Goal: Information Seeking & Learning: Learn about a topic

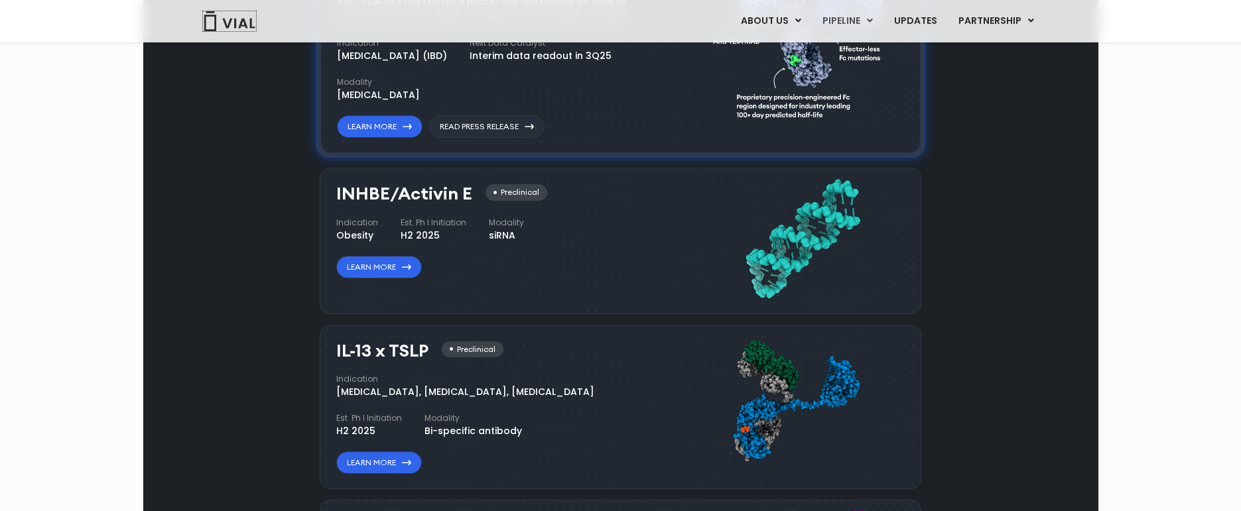
scroll to position [995, 0]
drag, startPoint x: 341, startPoint y: 390, endPoint x: 505, endPoint y: 392, distance: 163.9
click at [505, 392] on div "[MEDICAL_DATA], [MEDICAL_DATA], [MEDICAL_DATA]" at bounding box center [465, 391] width 258 height 14
drag, startPoint x: 505, startPoint y: 392, endPoint x: 523, endPoint y: 391, distance: 18.6
click at [523, 391] on div "[MEDICAL_DATA], [MEDICAL_DATA], [MEDICAL_DATA]" at bounding box center [465, 391] width 258 height 14
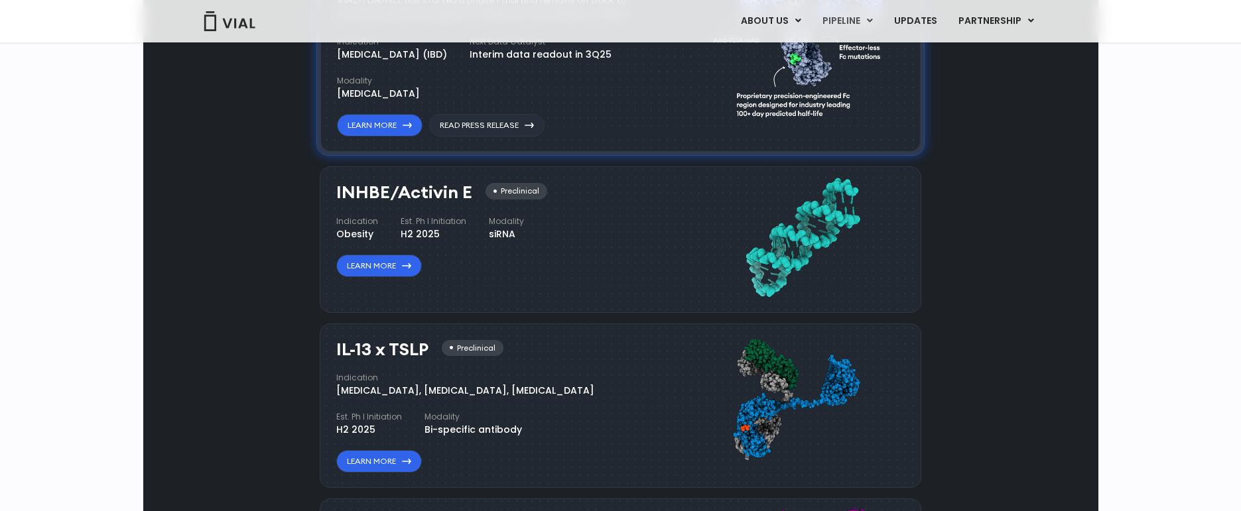
drag, startPoint x: 466, startPoint y: 394, endPoint x: 544, endPoint y: 390, distance: 78.4
click at [544, 390] on div "Indication [MEDICAL_DATA], [MEDICAL_DATA], [MEDICAL_DATA] Est. Ph I Initiation …" at bounding box center [496, 404] width 321 height 65
drag, startPoint x: 544, startPoint y: 390, endPoint x: 537, endPoint y: 390, distance: 7.3
copy div "[MEDICAL_DATA]"
